Goal: Information Seeking & Learning: Learn about a topic

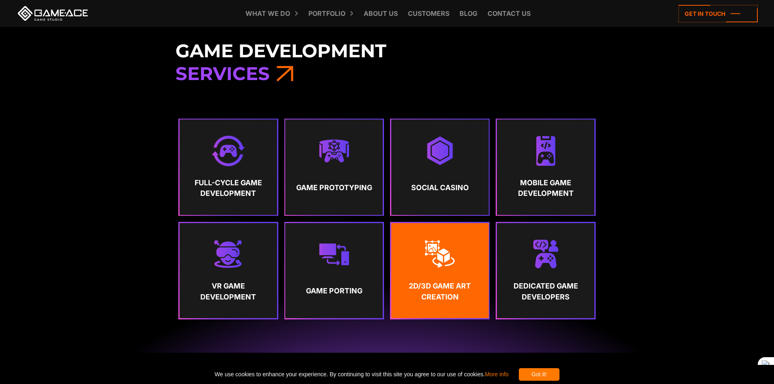
scroll to position [447, 0]
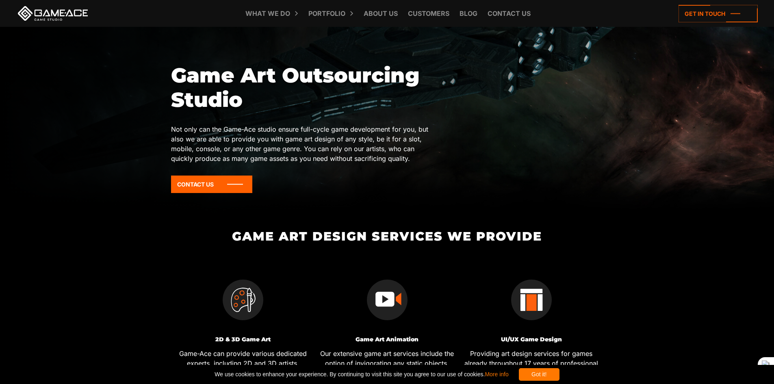
drag, startPoint x: 0, startPoint y: 0, endPoint x: 503, endPoint y: 138, distance: 521.7
click at [503, 138] on div "Game Art Outsourcing Studio Not only can the Game-Ace studio ensure full-cycle …" at bounding box center [387, 131] width 432 height 136
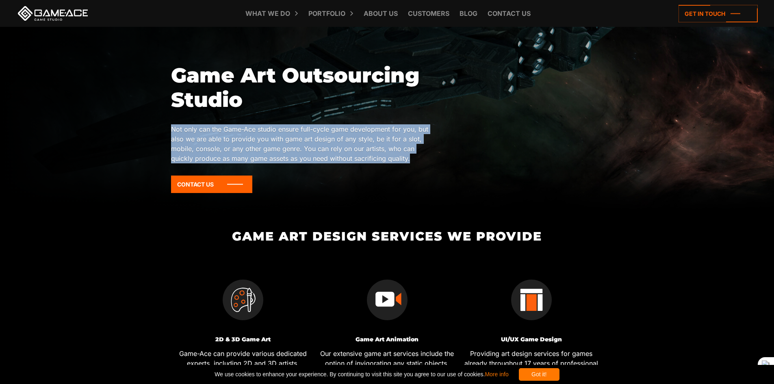
click at [503, 138] on div "Game Art Outsourcing Studio Not only can the Game-Ace studio ensure full-cycle …" at bounding box center [387, 131] width 432 height 136
click at [456, 135] on div "Game Art Outsourcing Studio Not only can the Game-Ace studio ensure full-cycle …" at bounding box center [387, 131] width 432 height 136
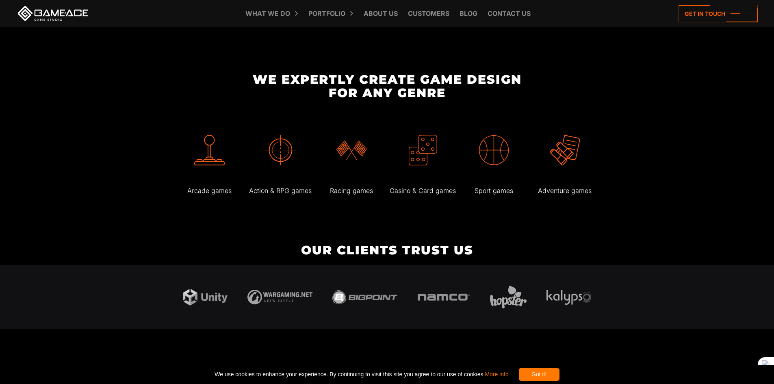
scroll to position [1340, 0]
